Goal: Task Accomplishment & Management: Use online tool/utility

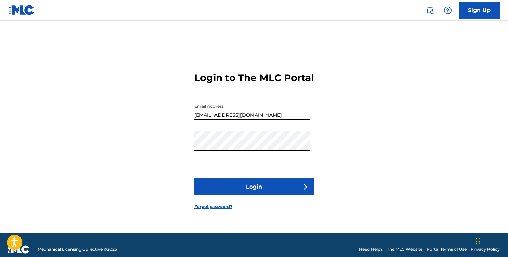
scroll to position [9, 0]
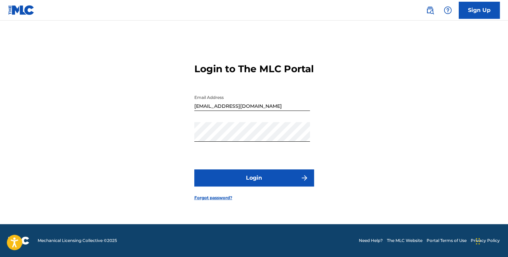
click at [258, 182] on button "Login" at bounding box center [254, 177] width 120 height 17
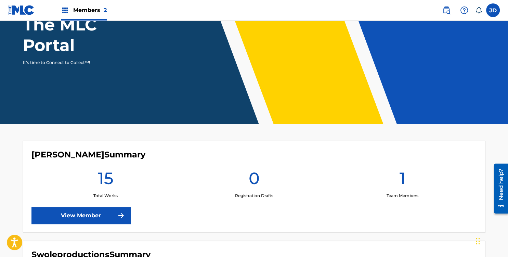
scroll to position [78, 0]
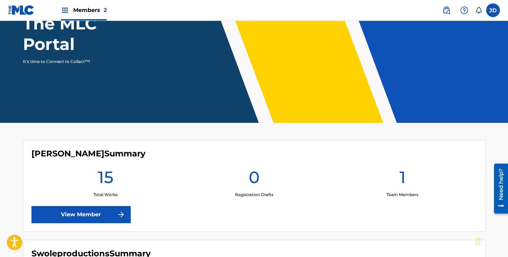
click at [74, 213] on link "View Member" at bounding box center [80, 214] width 99 height 17
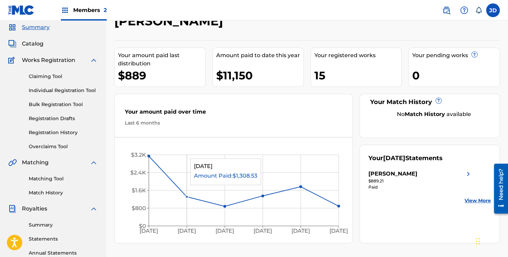
scroll to position [24, 0]
click at [47, 131] on link "Registration History" at bounding box center [63, 132] width 69 height 7
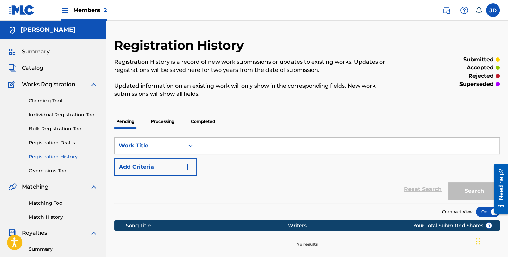
click at [33, 65] on span "Catalog" at bounding box center [33, 68] width 22 height 8
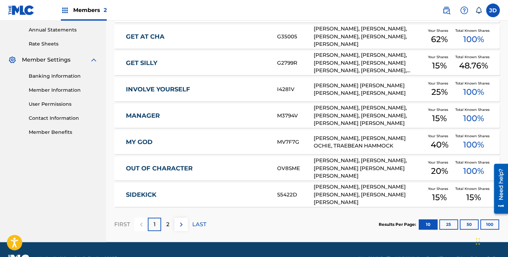
scroll to position [249, 0]
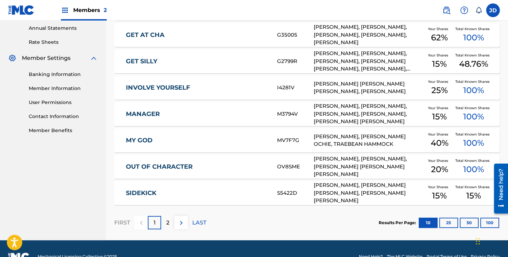
click at [170, 219] on div "2" at bounding box center [167, 222] width 13 height 13
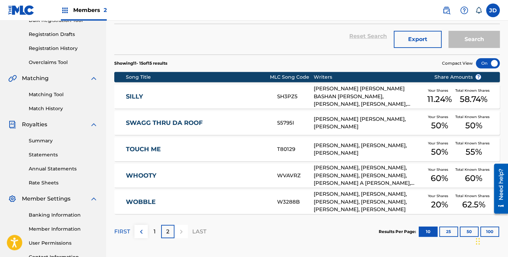
scroll to position [109, 0]
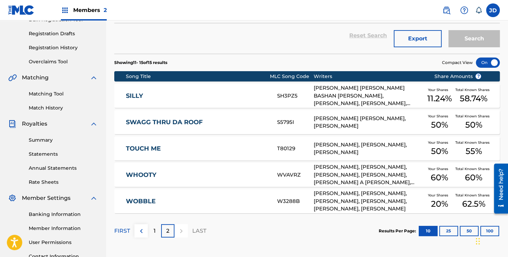
click at [154, 231] on p "1" at bounding box center [155, 231] width 2 height 8
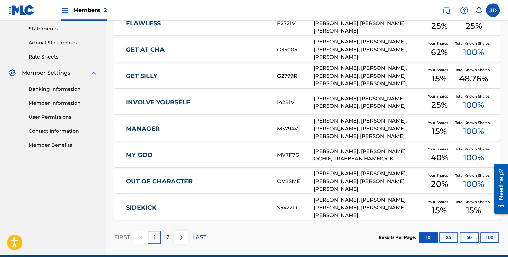
scroll to position [235, 0]
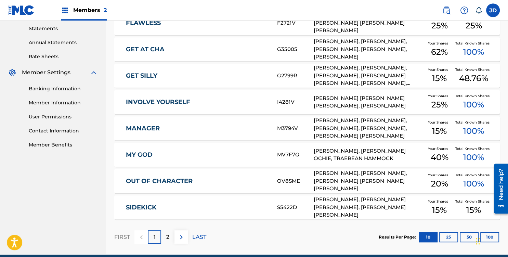
click at [216, 160] on div "MY GOD MV7F7G [PERSON_NAME], [PERSON_NAME], [PERSON_NAME] Your Shares 40 % Tota…" at bounding box center [307, 155] width 386 height 24
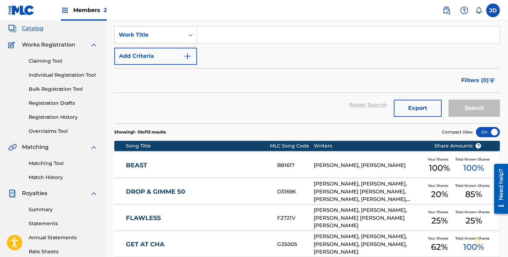
scroll to position [40, 0]
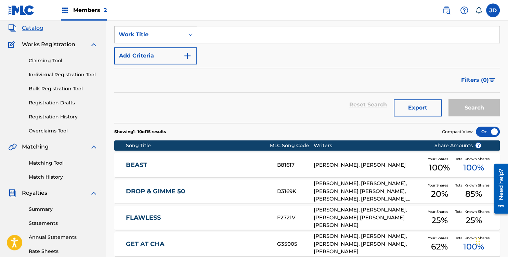
click at [57, 62] on link "Claiming Tool" at bounding box center [63, 60] width 69 height 7
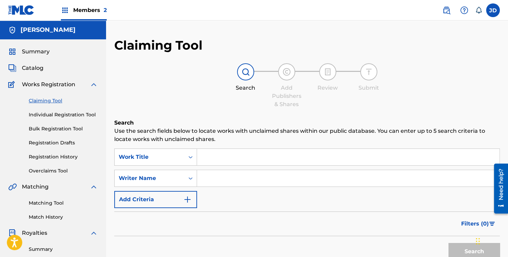
click at [209, 160] on input "Search Form" at bounding box center [348, 157] width 302 height 16
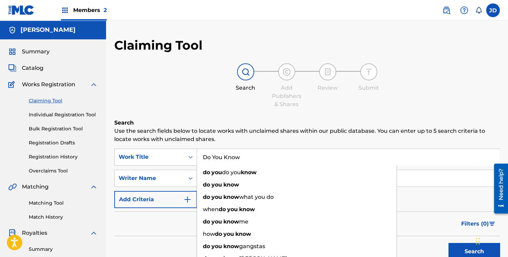
type input "Do You Know"
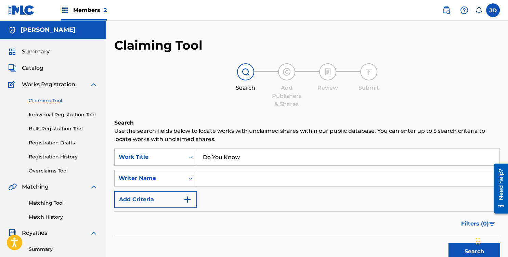
click at [421, 178] on input "Search Form" at bounding box center [348, 178] width 302 height 16
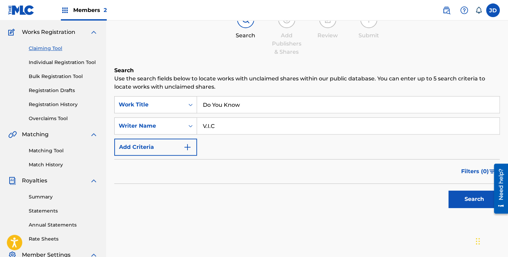
scroll to position [53, 0]
type input "V.I.C"
click at [466, 199] on button "Search" at bounding box center [474, 198] width 51 height 17
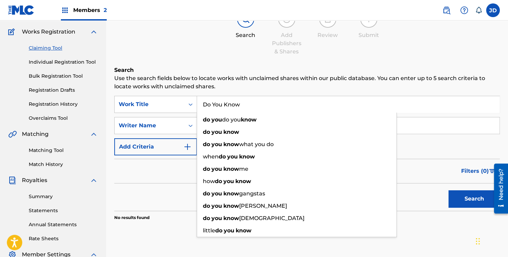
drag, startPoint x: 245, startPoint y: 105, endPoint x: 185, endPoint y: 88, distance: 61.5
click at [197, 96] on input "Do You Know" at bounding box center [348, 104] width 302 height 16
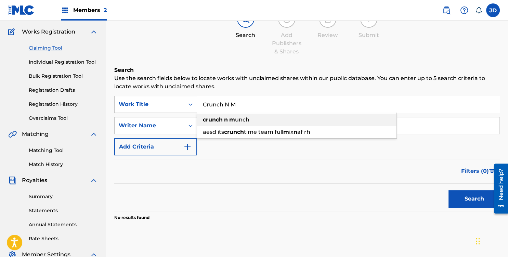
click at [230, 122] on strong "m" at bounding box center [232, 119] width 6 height 7
type input "crunch n munch"
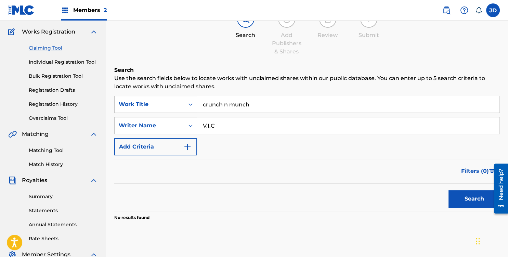
drag, startPoint x: 228, startPoint y: 127, endPoint x: 188, endPoint y: 122, distance: 40.0
click at [197, 122] on input "V.I.C" at bounding box center [348, 125] width 302 height 16
click at [458, 196] on button "Search" at bounding box center [474, 198] width 51 height 17
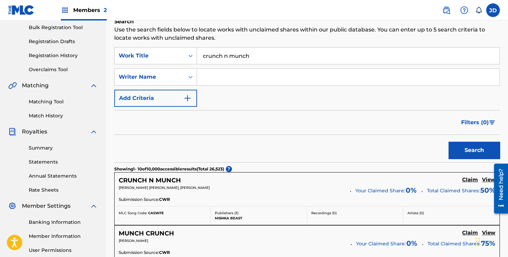
scroll to position [82, 0]
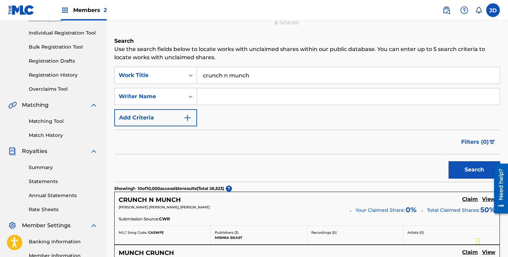
click at [220, 98] on input "Search Form" at bounding box center [348, 96] width 302 height 16
type input "[PERSON_NAME]"
click at [449, 161] on button "Search" at bounding box center [474, 169] width 51 height 17
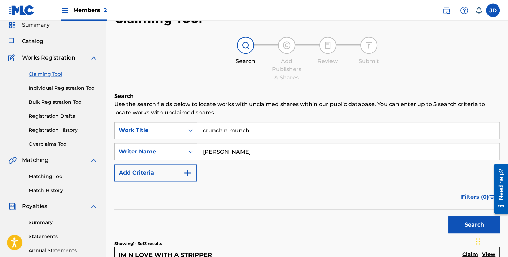
scroll to position [0, 0]
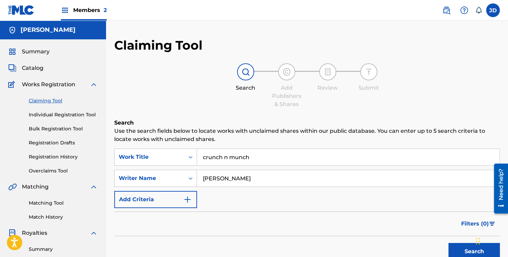
drag, startPoint x: 238, startPoint y: 181, endPoint x: 191, endPoint y: 177, distance: 47.0
click at [197, 177] on input "[PERSON_NAME]" at bounding box center [348, 178] width 302 height 16
drag, startPoint x: 260, startPoint y: 157, endPoint x: 200, endPoint y: 153, distance: 60.7
click at [200, 153] on input "crunch n munch" at bounding box center [348, 157] width 302 height 16
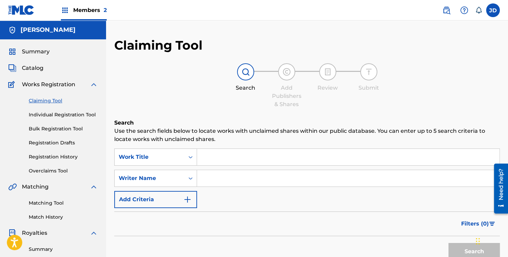
click at [132, 111] on div "Claiming Tool Search Add Publishers & Shares Review Submit Search Use the searc…" at bounding box center [307, 261] width 386 height 447
